Goal: Information Seeking & Learning: Learn about a topic

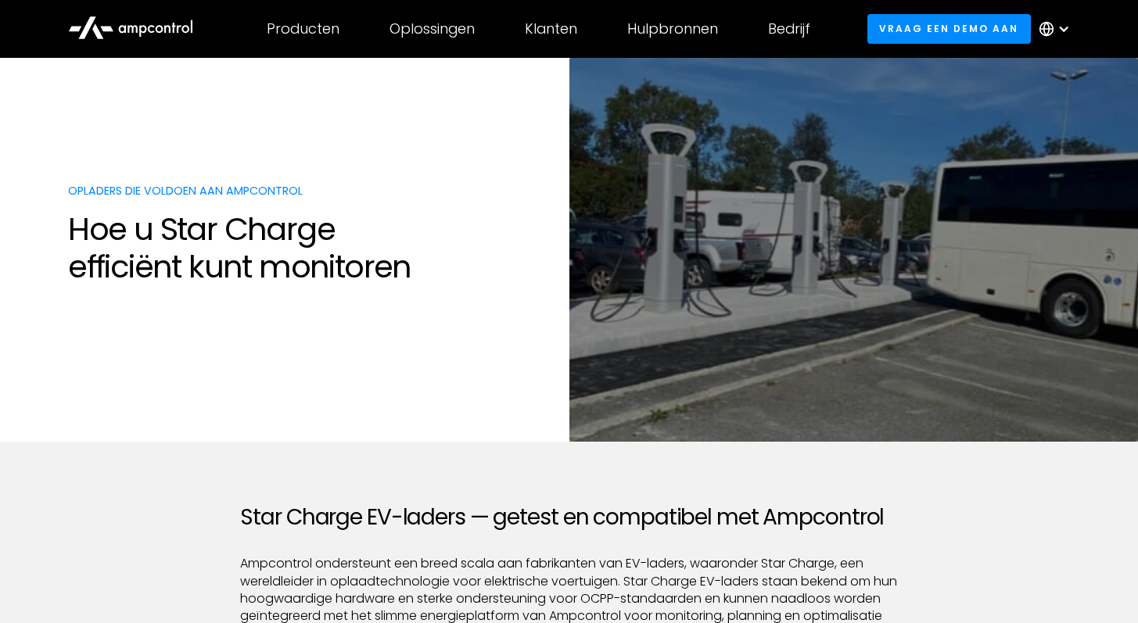
click at [226, 191] on p "Opladers die voldoen aan Ampcontrol" at bounding box center [310, 191] width 485 height 16
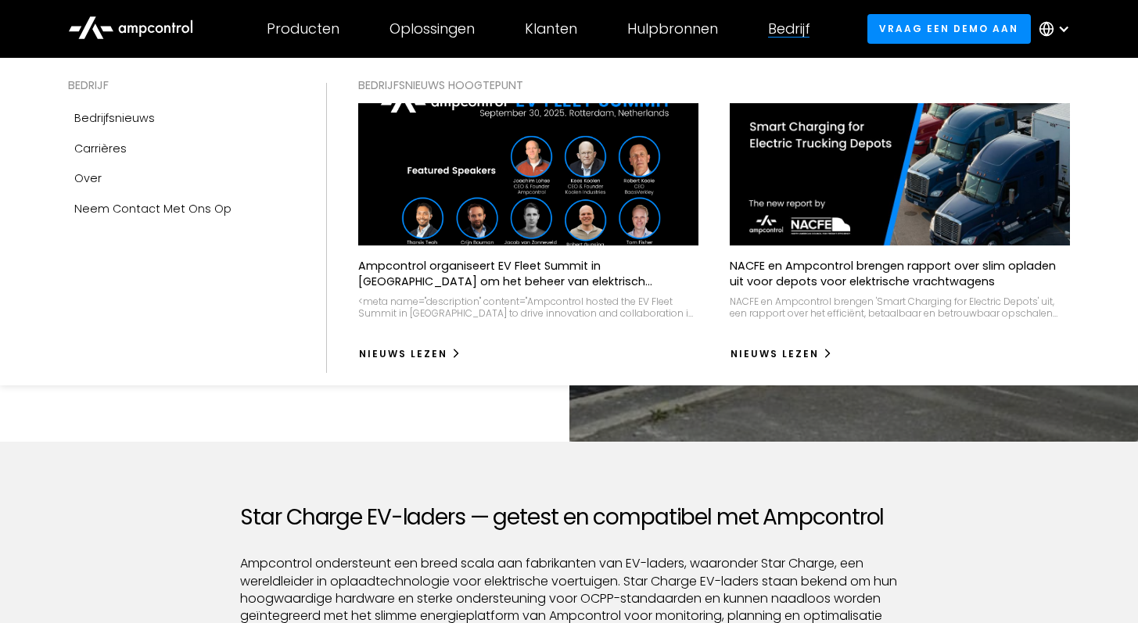
click at [795, 30] on div "Bedrijf" at bounding box center [789, 28] width 42 height 17
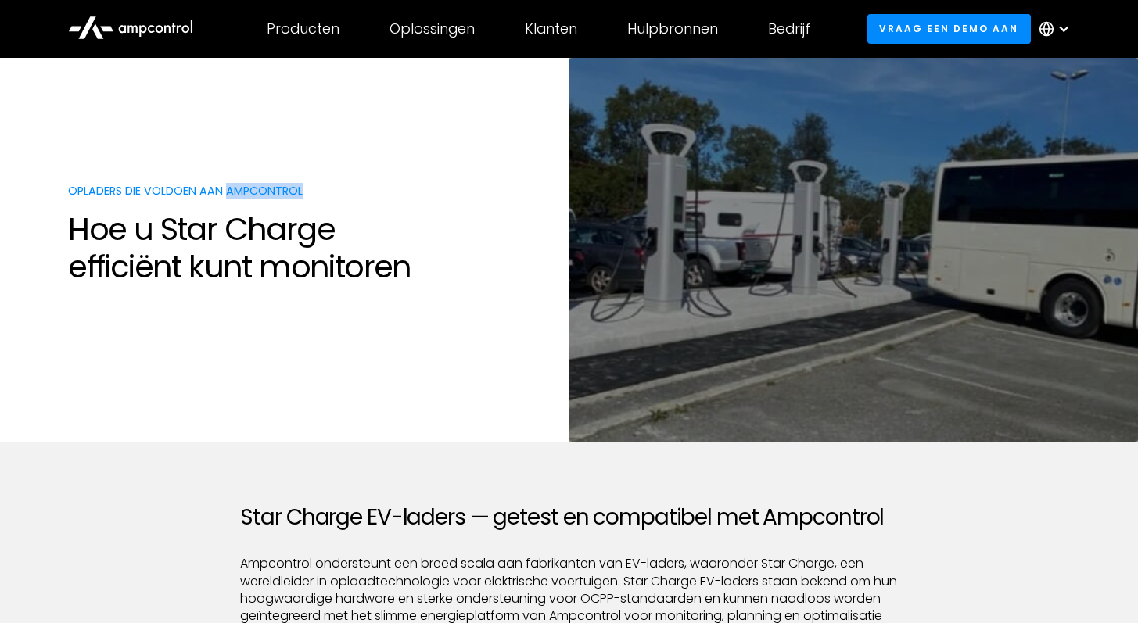
click at [166, 20] on icon at bounding box center [130, 27] width 125 height 38
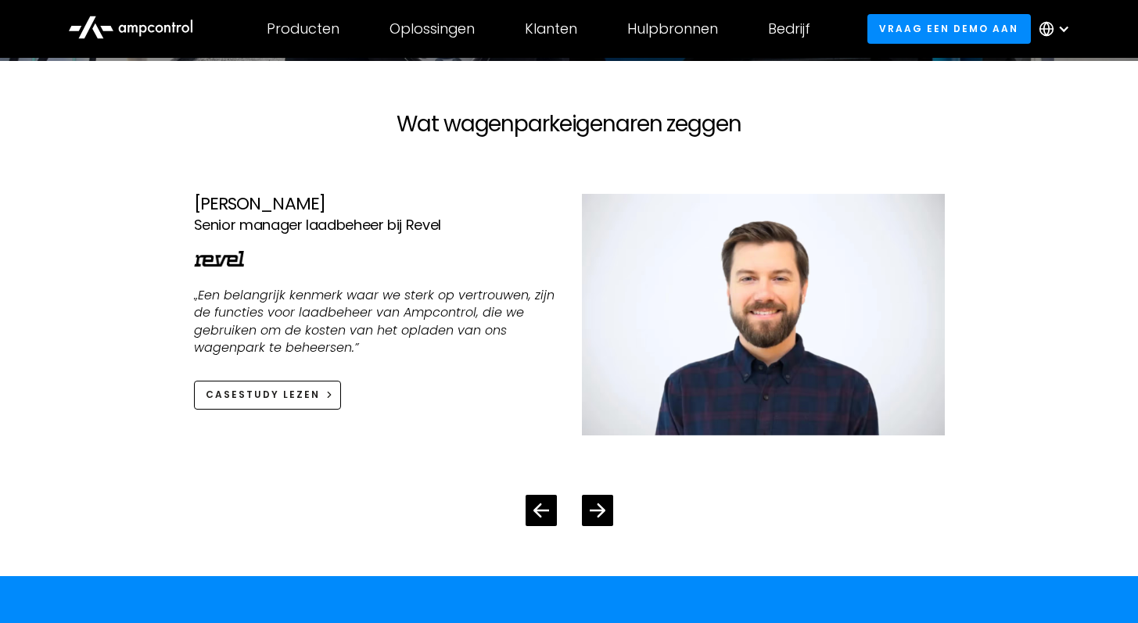
scroll to position [3055, 0]
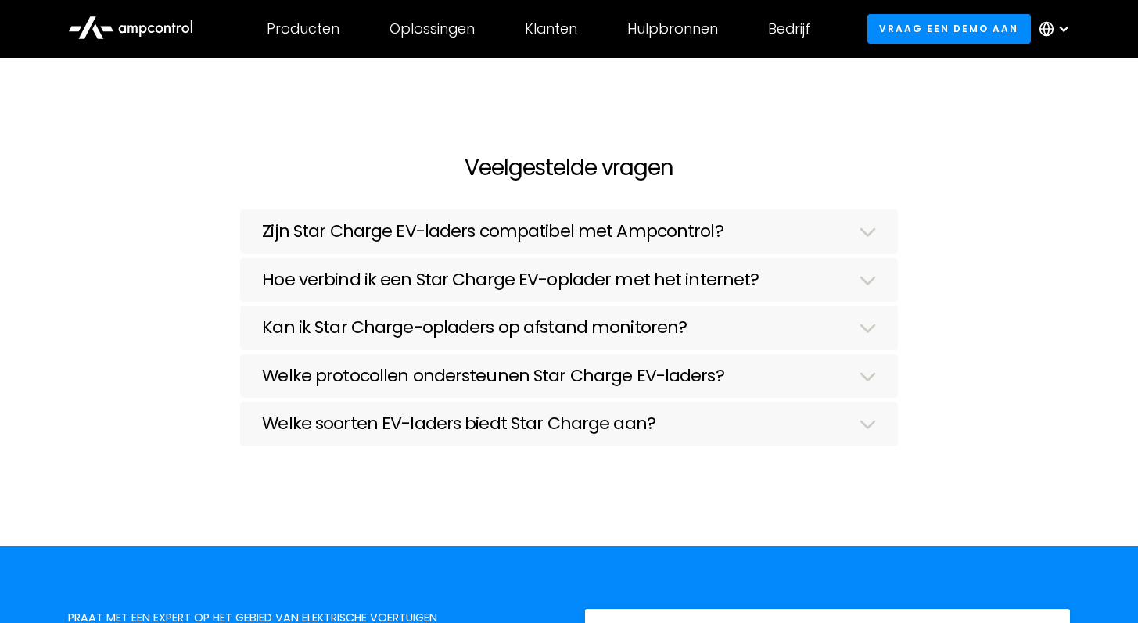
scroll to position [4303, 0]
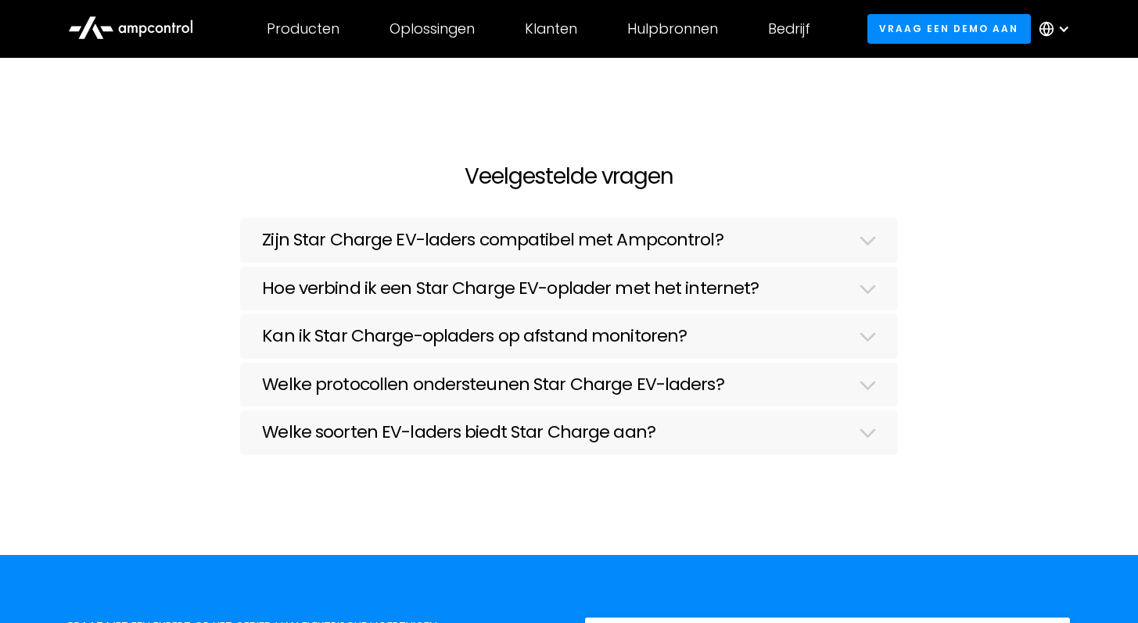
click at [302, 349] on div "Kan ik Star Charge-opladers op afstand monitoren? Ja. Alle ondersteunde modelle…" at bounding box center [568, 336] width 657 height 44
